Goal: Check status: Check status

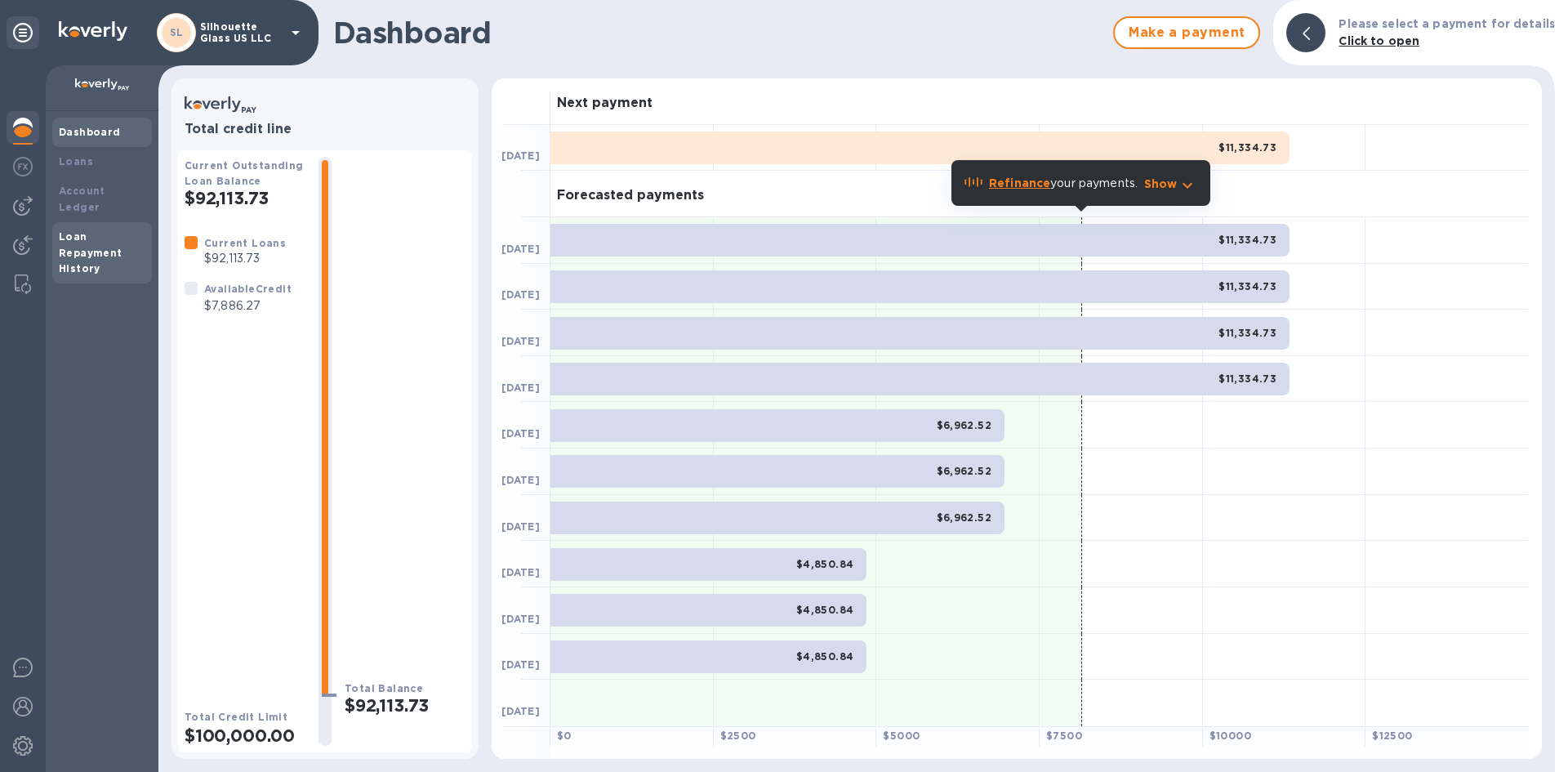
click at [101, 245] on div "Loan Repayment History" at bounding box center [102, 252] width 87 height 49
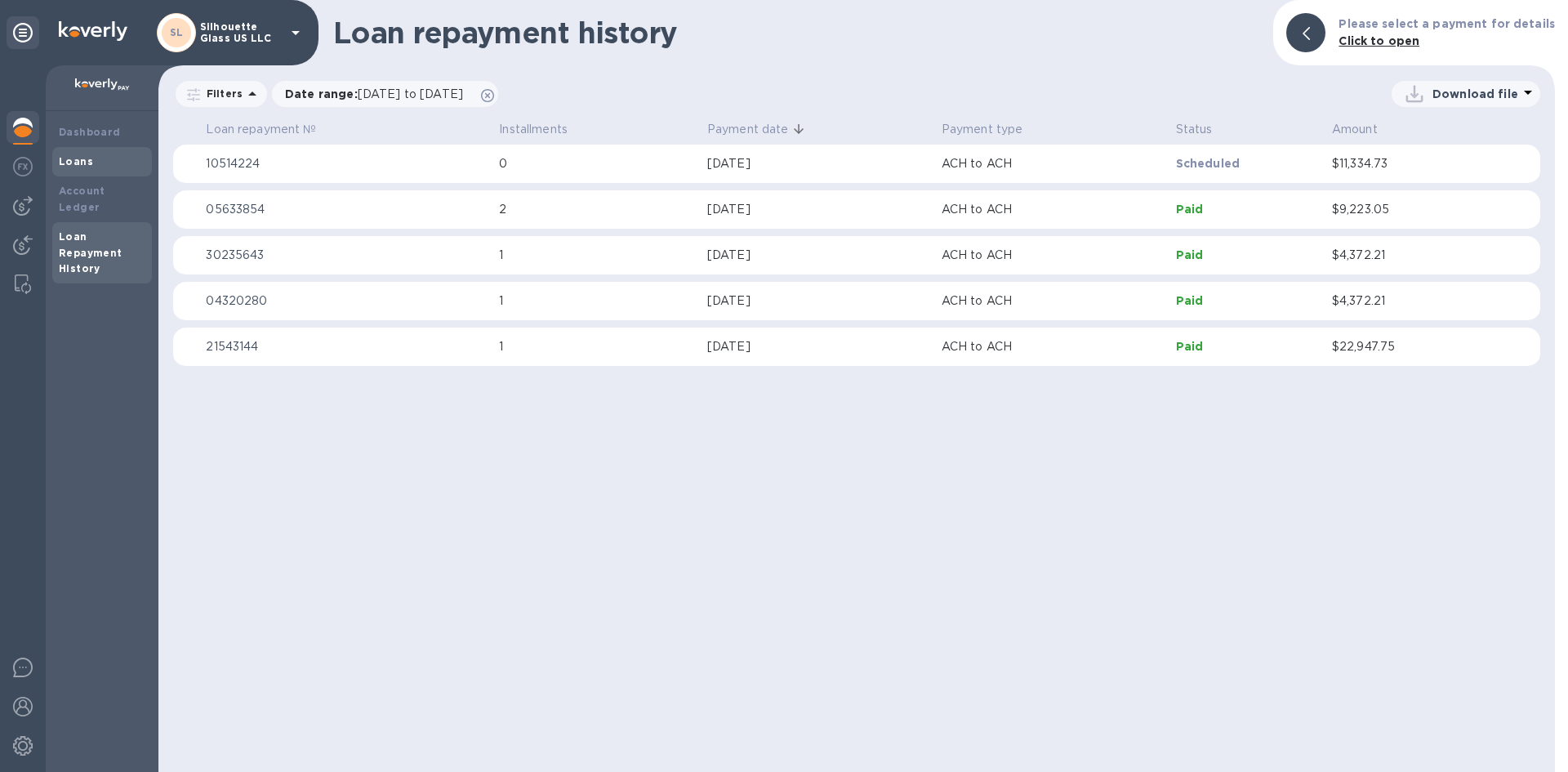
click at [85, 154] on div "Loans" at bounding box center [102, 162] width 87 height 17
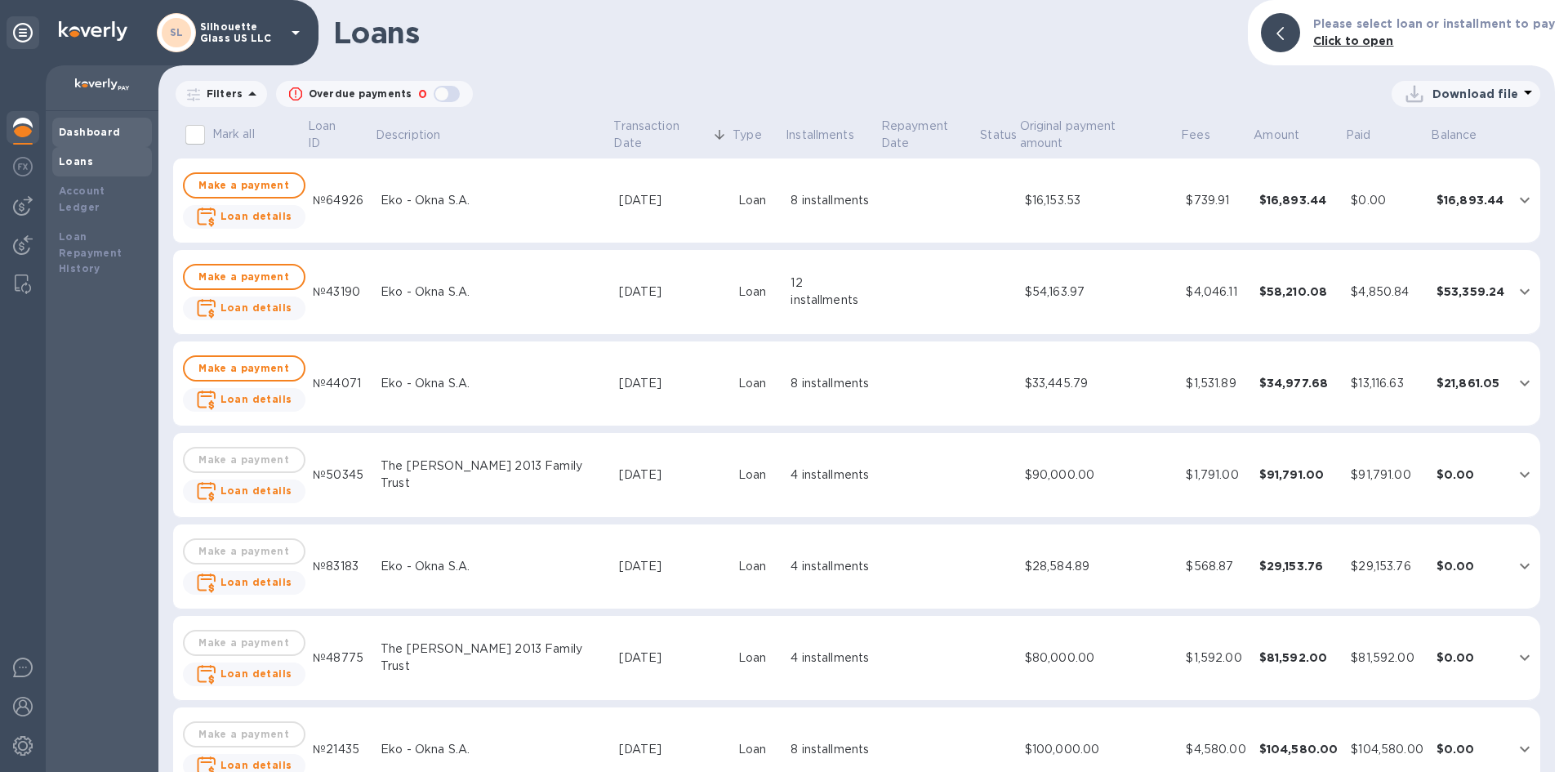
click at [90, 139] on div "Dashboard" at bounding box center [102, 133] width 87 height 17
